Goal: Task Accomplishment & Management: Use online tool/utility

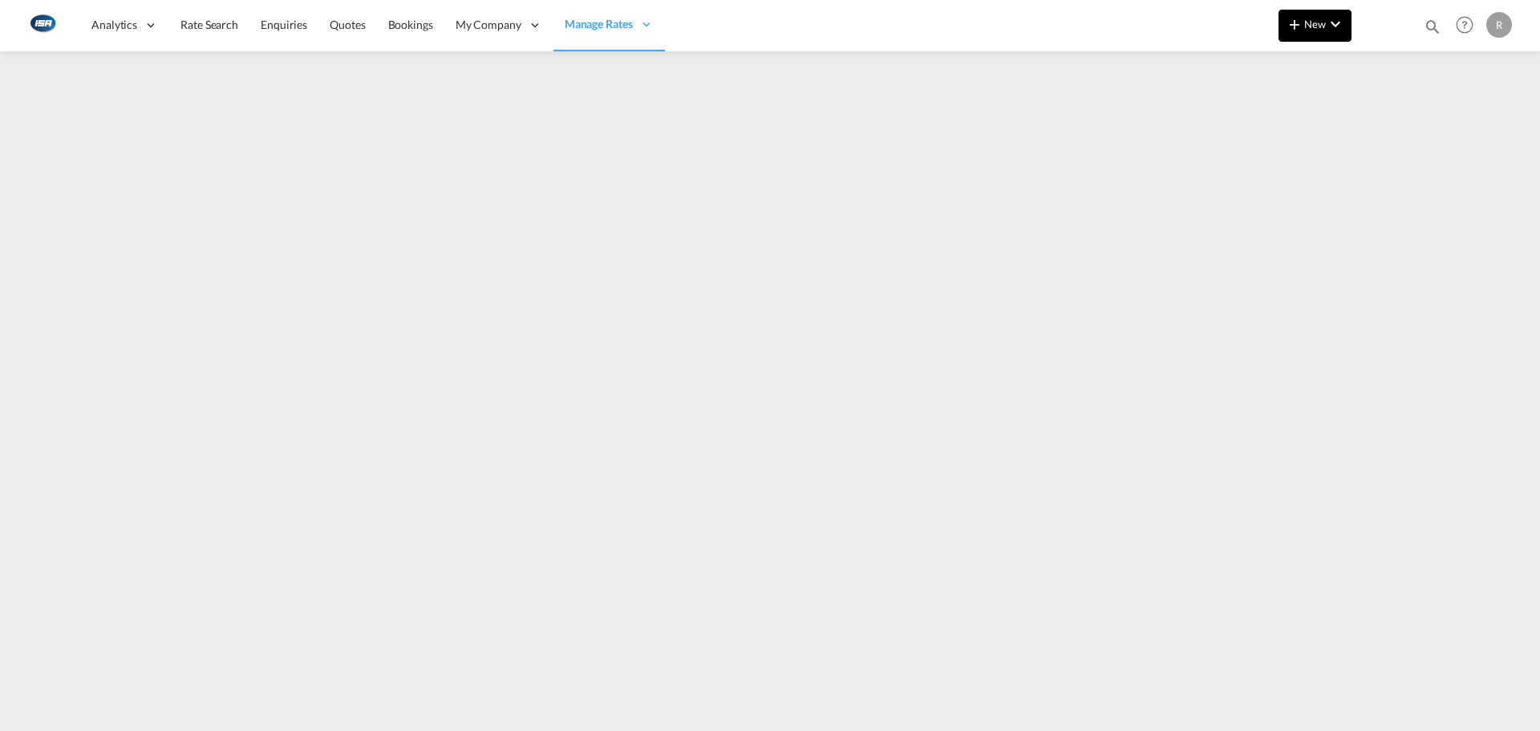
drag, startPoint x: 1254, startPoint y: 38, endPoint x: 1306, endPoint y: 39, distance: 52.1
click at [1254, 38] on div "Analytics Reports Dashboard Rate Search Enquiries Quotes Bookings" at bounding box center [770, 25] width 1492 height 50
click at [1335, 35] on button "New" at bounding box center [1314, 26] width 73 height 32
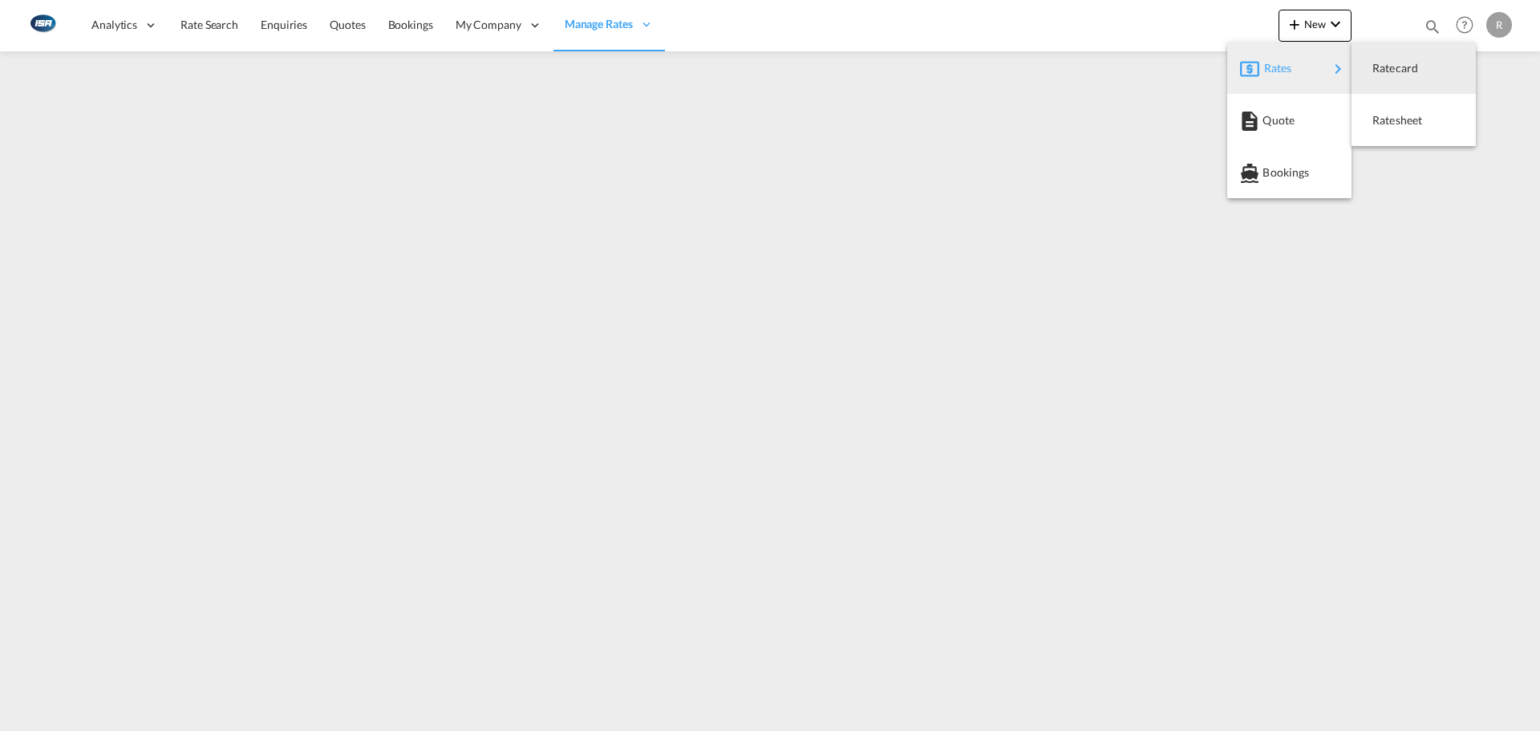
click at [1334, 16] on md-backdrop at bounding box center [770, 365] width 1540 height 731
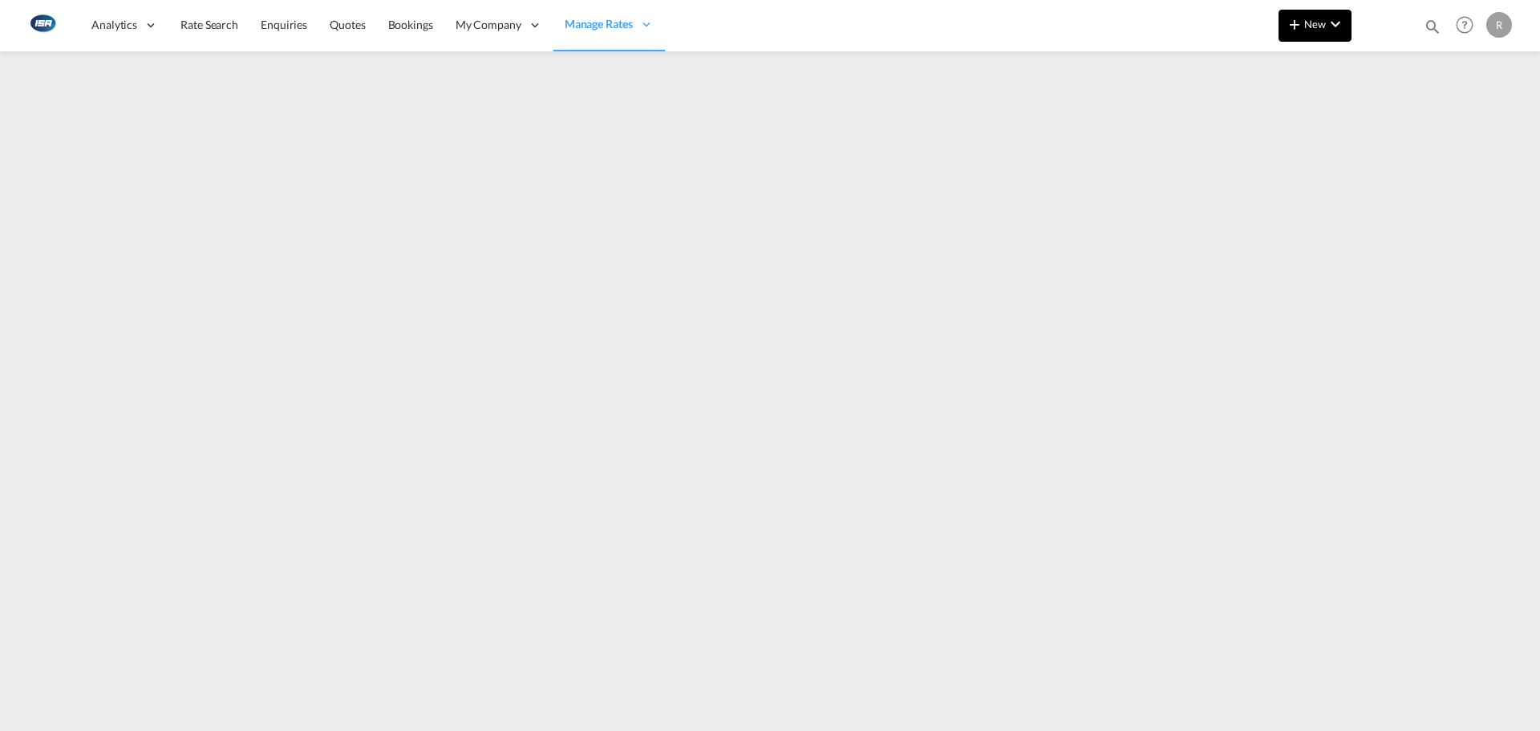
click at [1325, 26] on span "New" at bounding box center [1315, 24] width 60 height 13
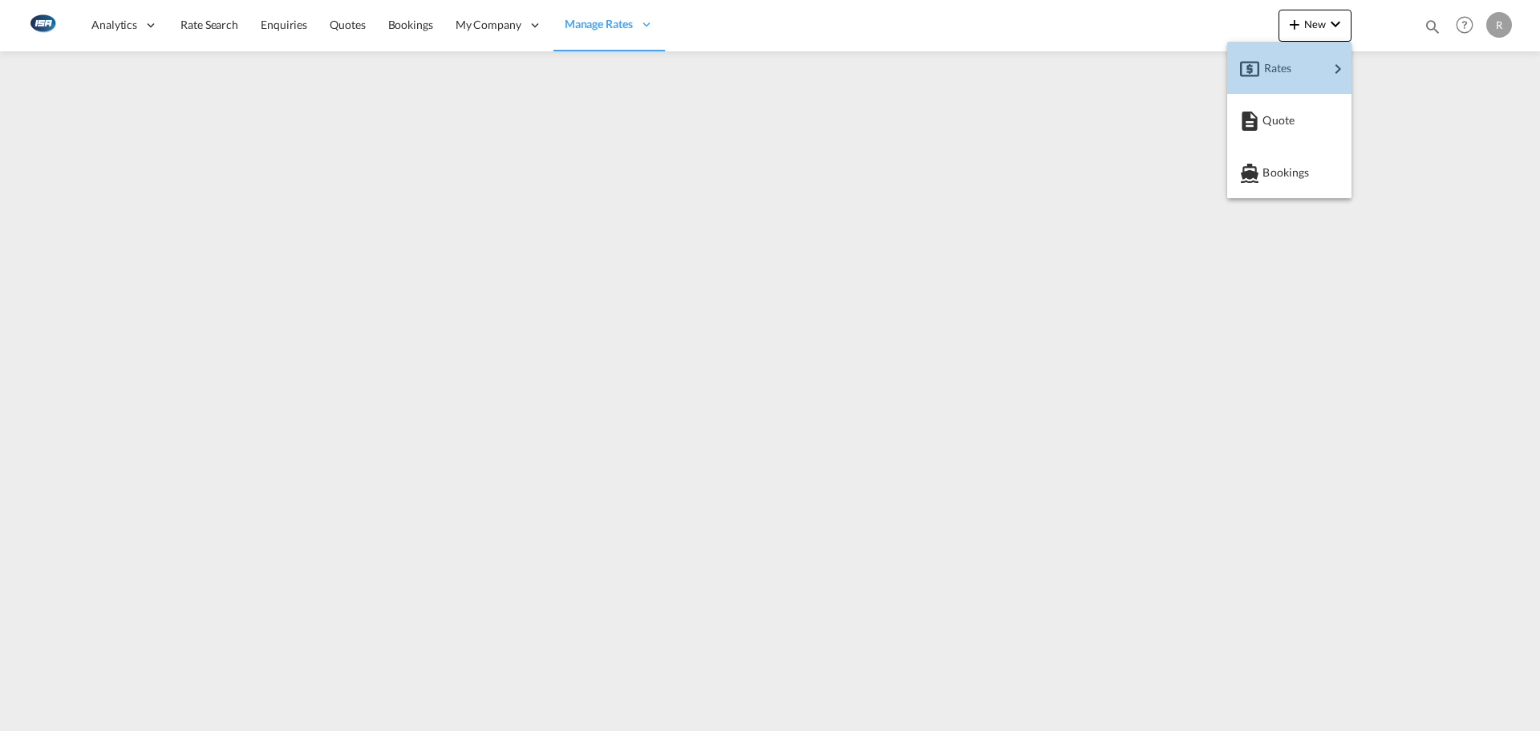
click at [1283, 70] on span "Rates" at bounding box center [1273, 68] width 19 height 32
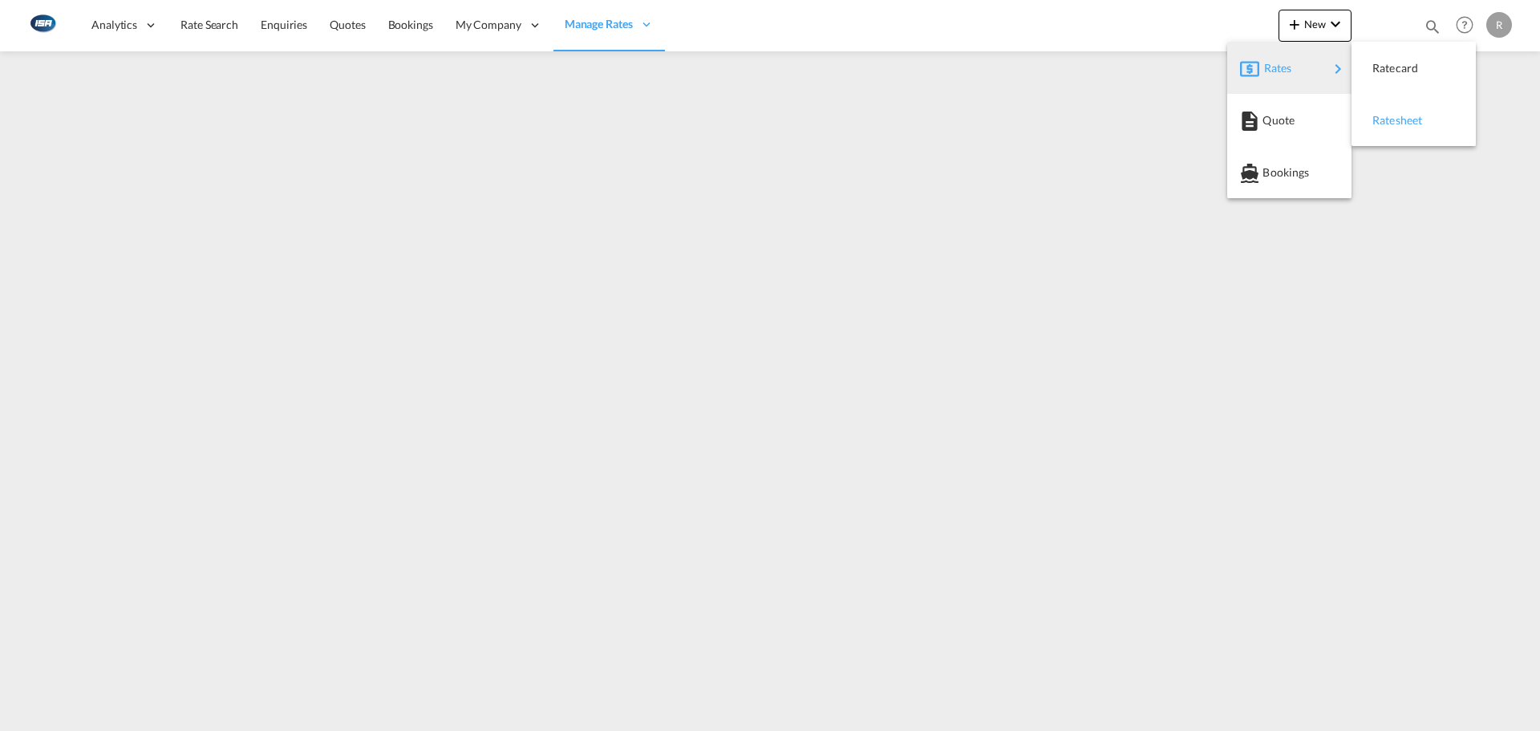
click at [1353, 132] on button "Ratesheet" at bounding box center [1413, 120] width 124 height 52
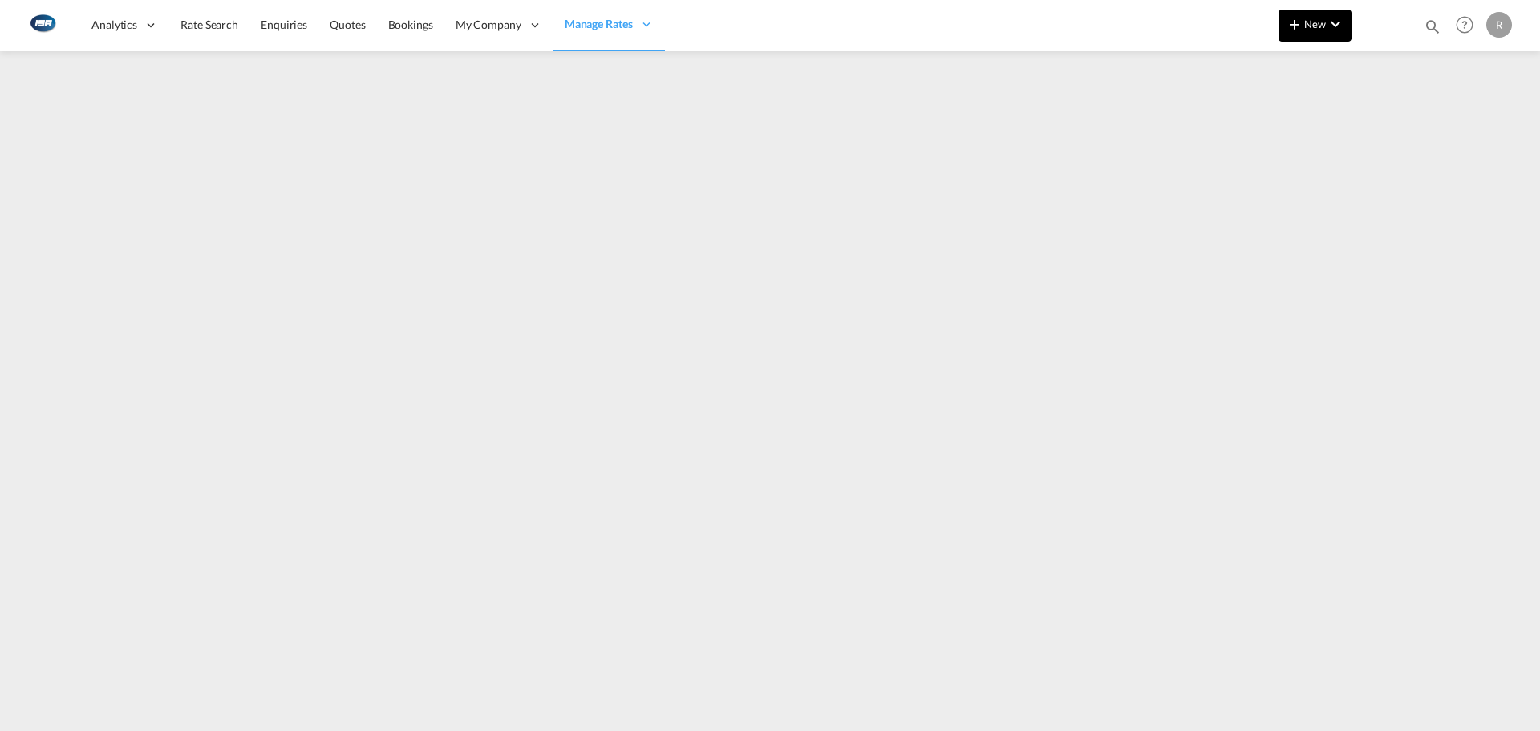
click at [1302, 34] on button "New" at bounding box center [1314, 26] width 73 height 32
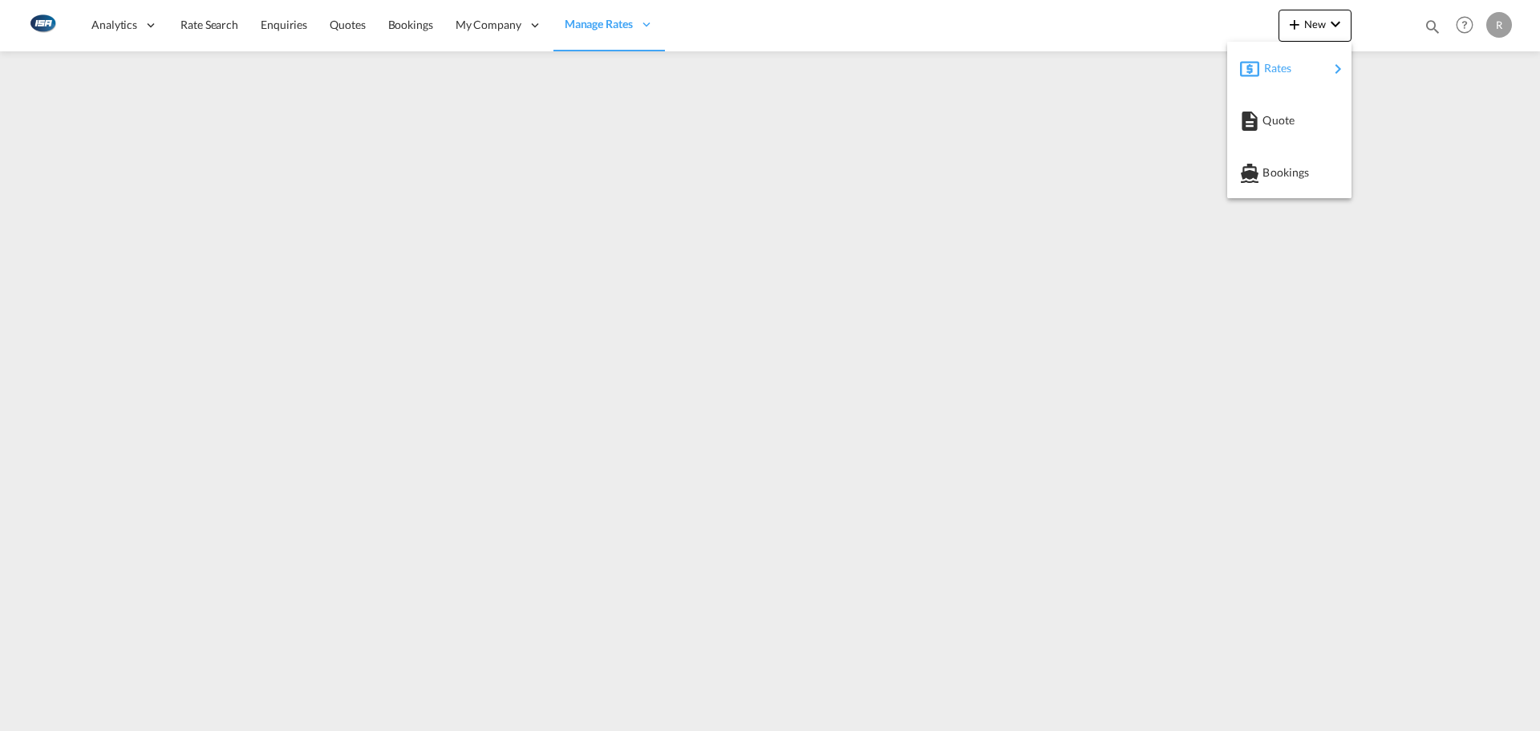
click at [1290, 78] on div "Rates" at bounding box center [1296, 68] width 64 height 40
click at [1399, 141] on button "Ratesheet" at bounding box center [1413, 120] width 124 height 52
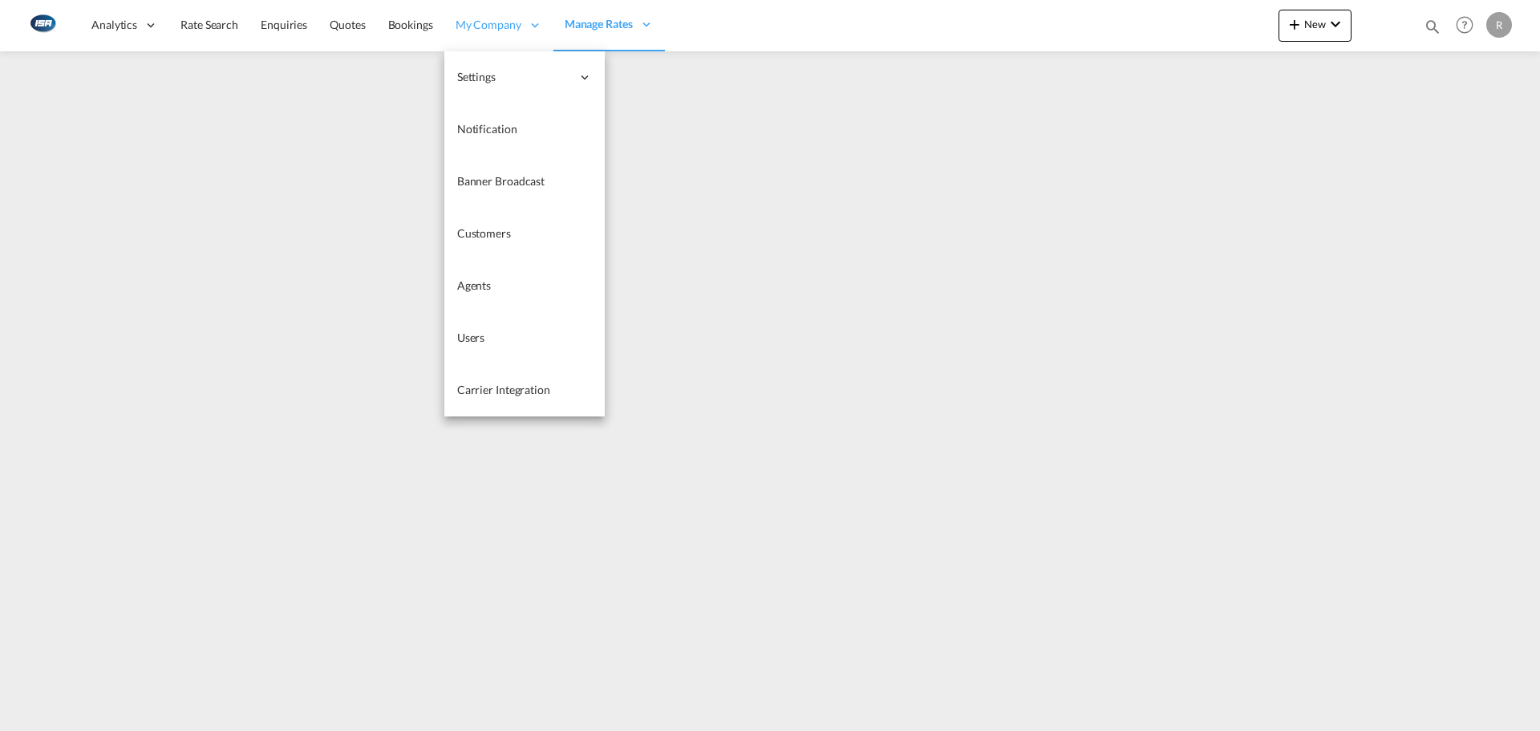
click at [535, 10] on div "My Company" at bounding box center [498, 25] width 109 height 52
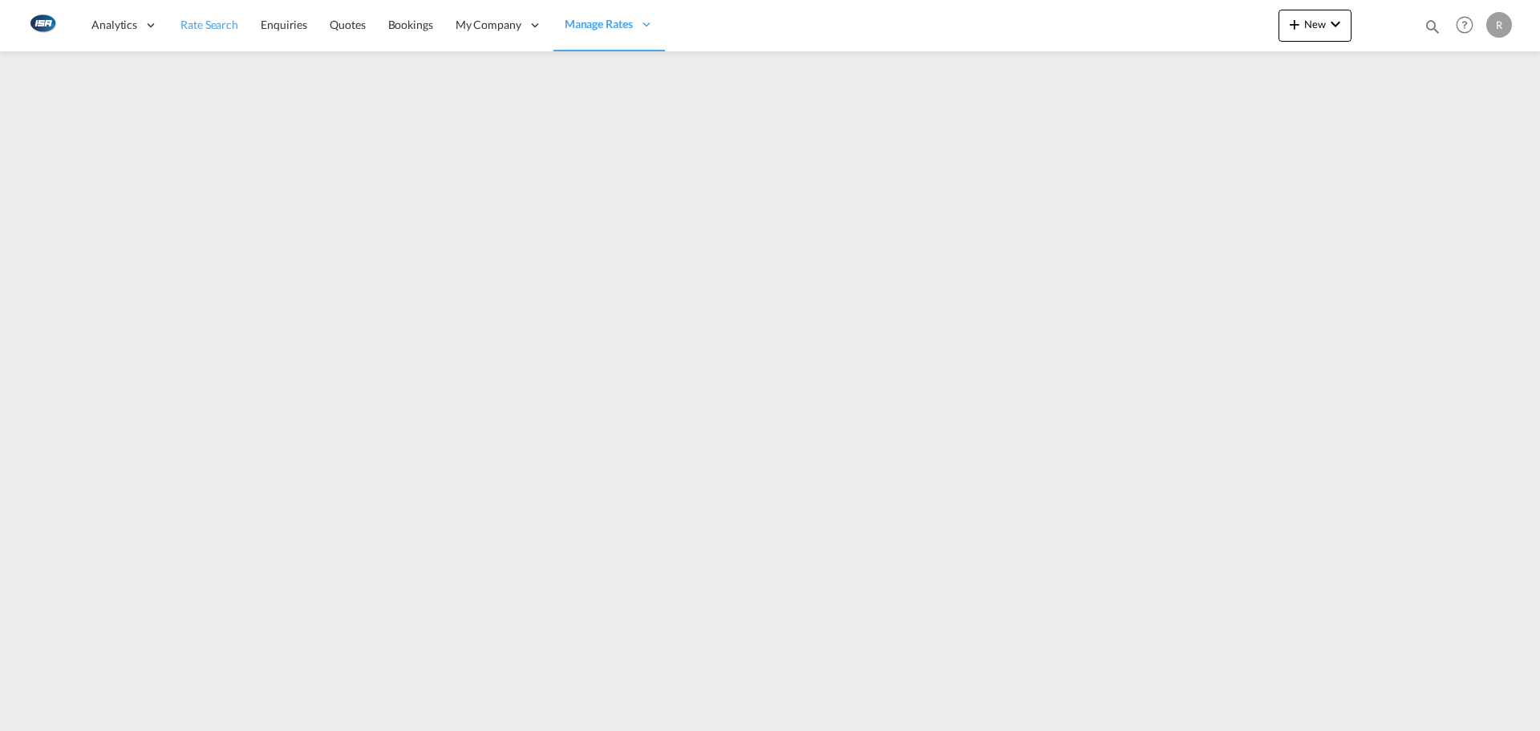
click at [205, 3] on ul "Analytics Reports Dashboard Rate Search Enquiries Quotes" at bounding box center [372, 25] width 585 height 52
click at [220, 3] on link "Rate Search" at bounding box center [209, 25] width 80 height 52
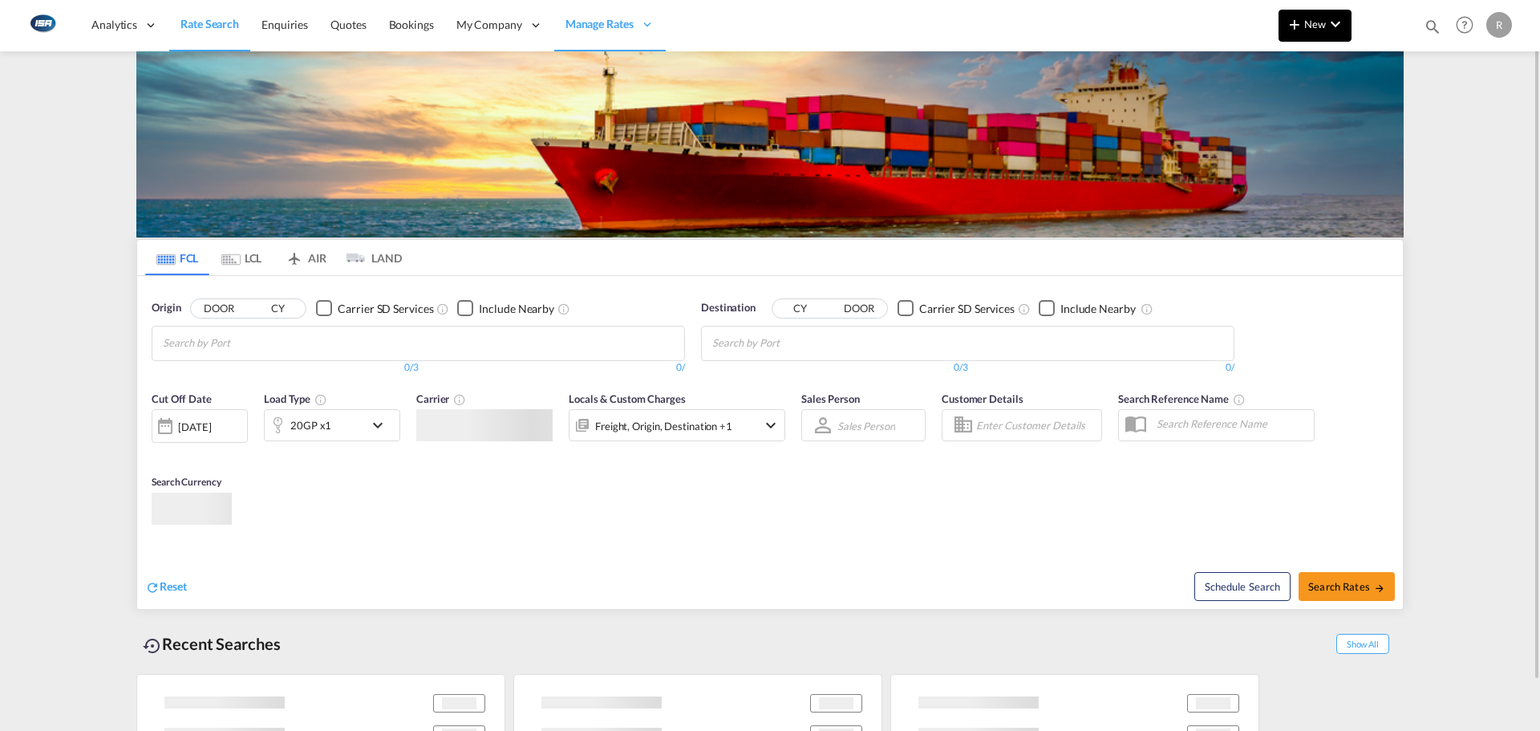
click at [1331, 18] on md-icon "icon-chevron-down" at bounding box center [1335, 23] width 19 height 19
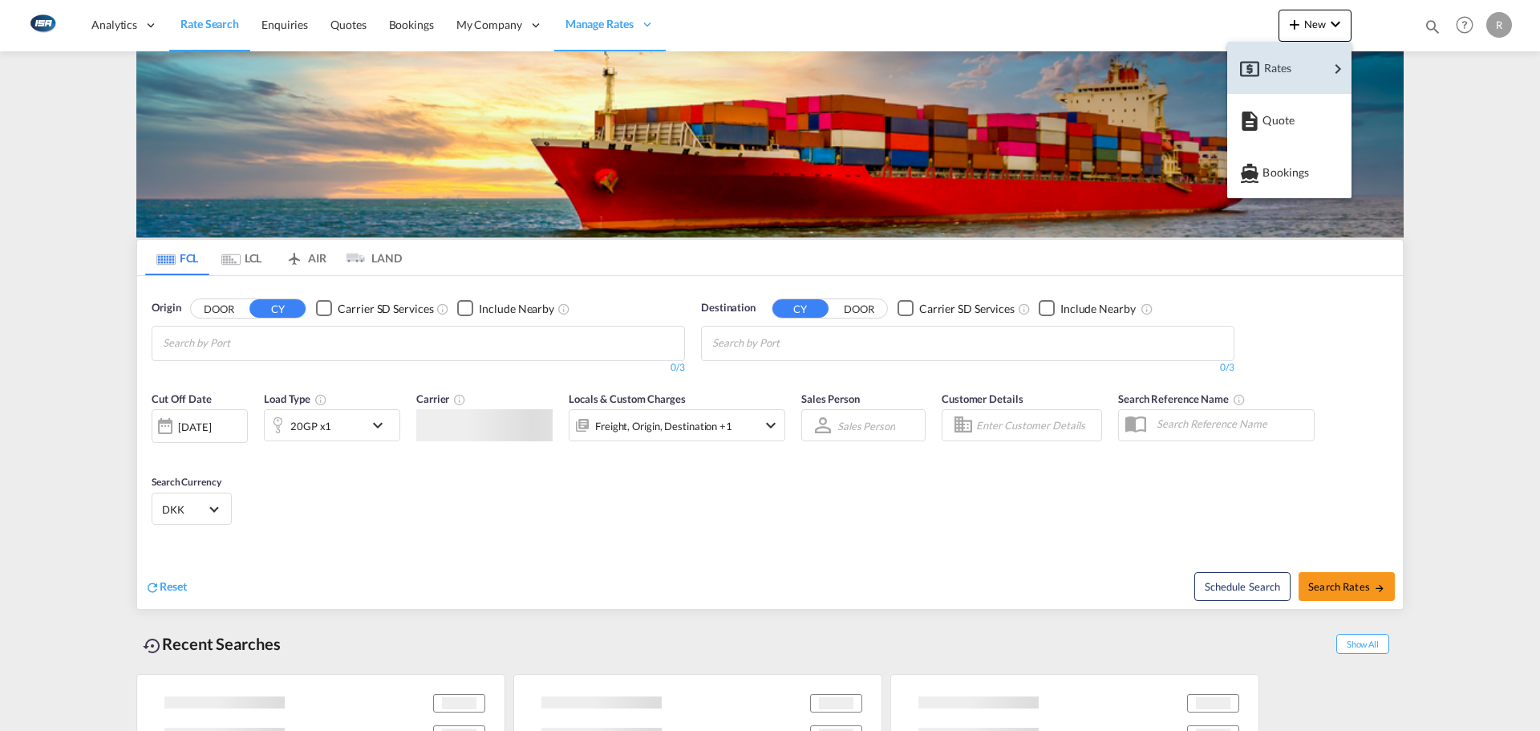
click at [1308, 64] on div "Rates" at bounding box center [1296, 68] width 64 height 40
click at [1390, 127] on md-backdrop at bounding box center [770, 365] width 1540 height 731
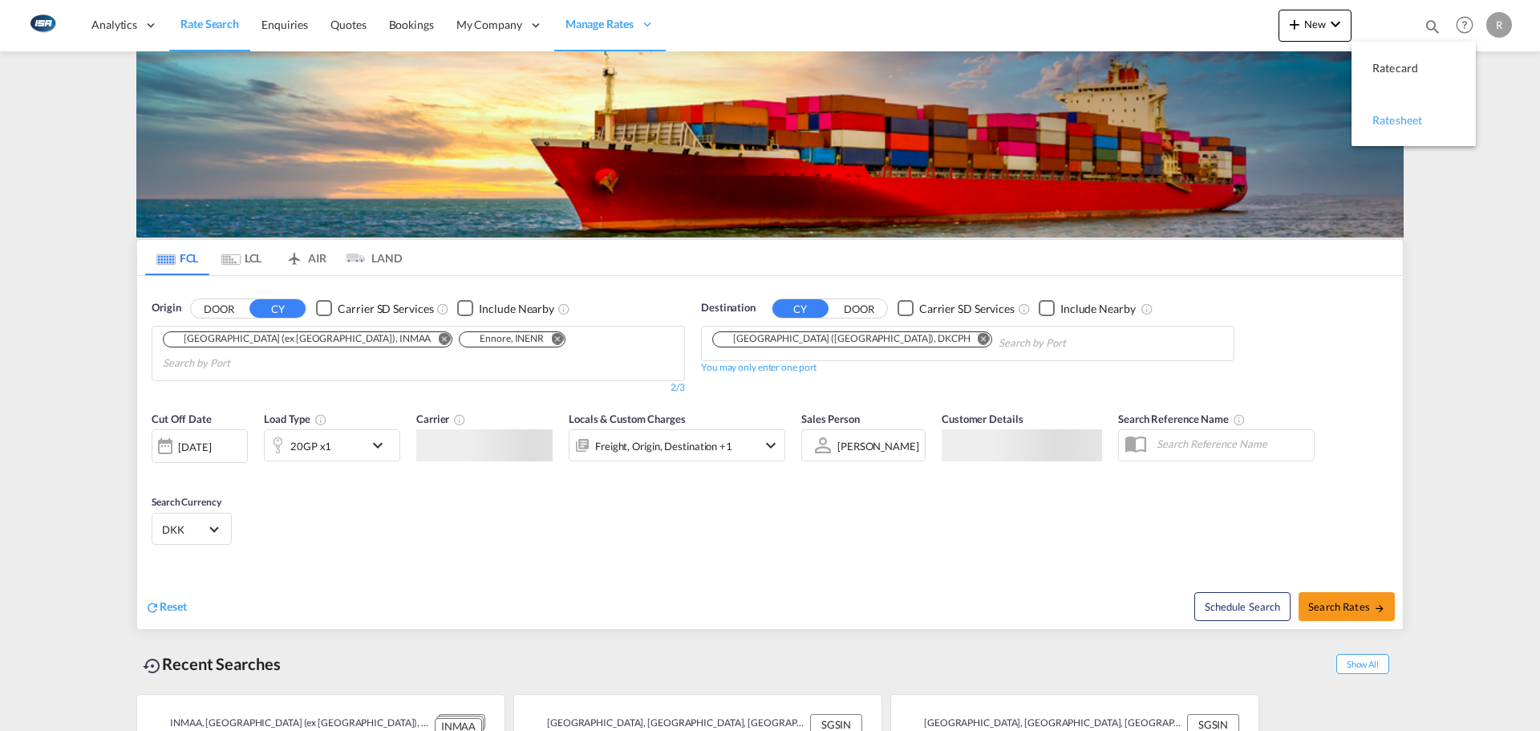
click at [1390, 114] on span "Ratesheet" at bounding box center [1381, 120] width 18 height 32
